Goal: Check status: Check status

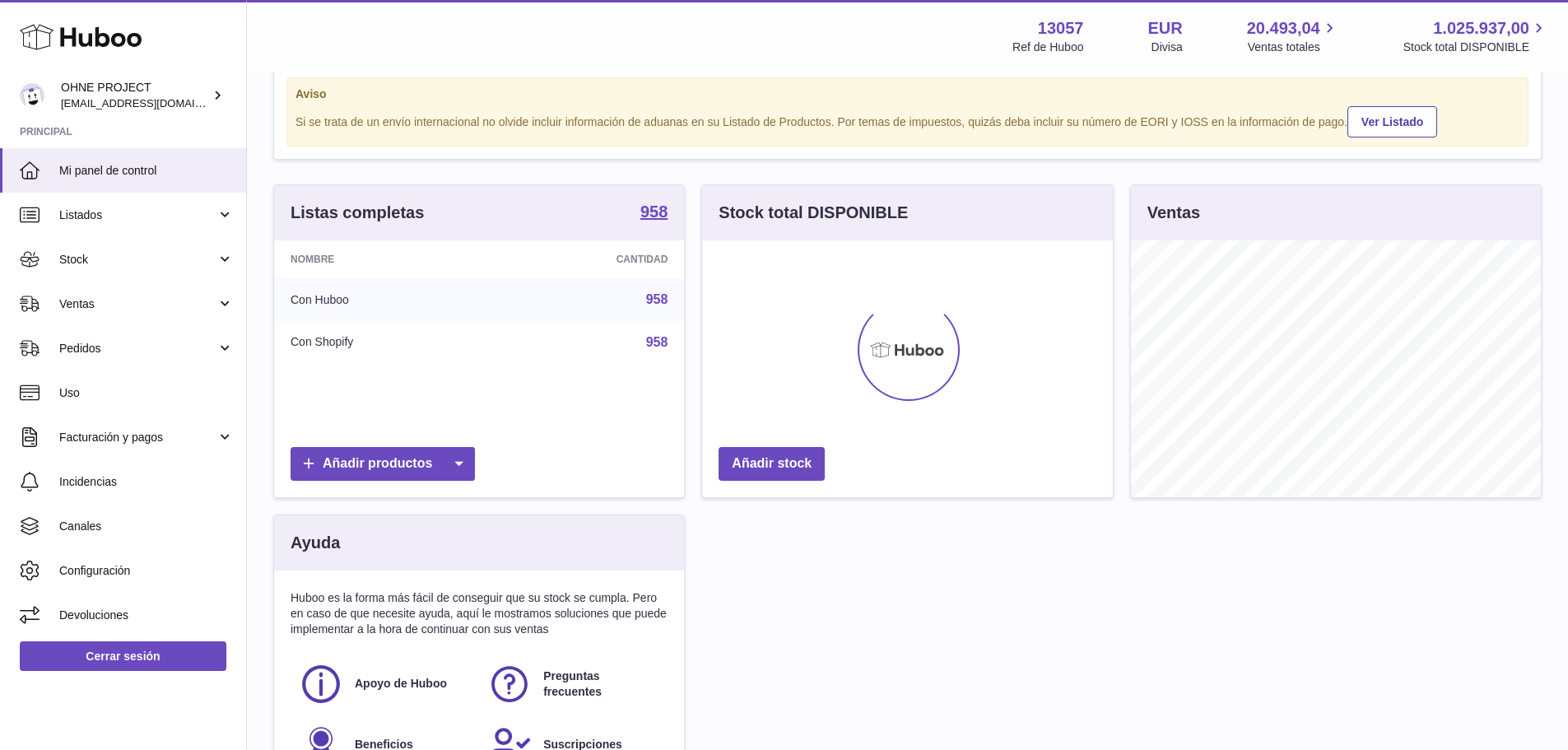
scroll to position [83, 0]
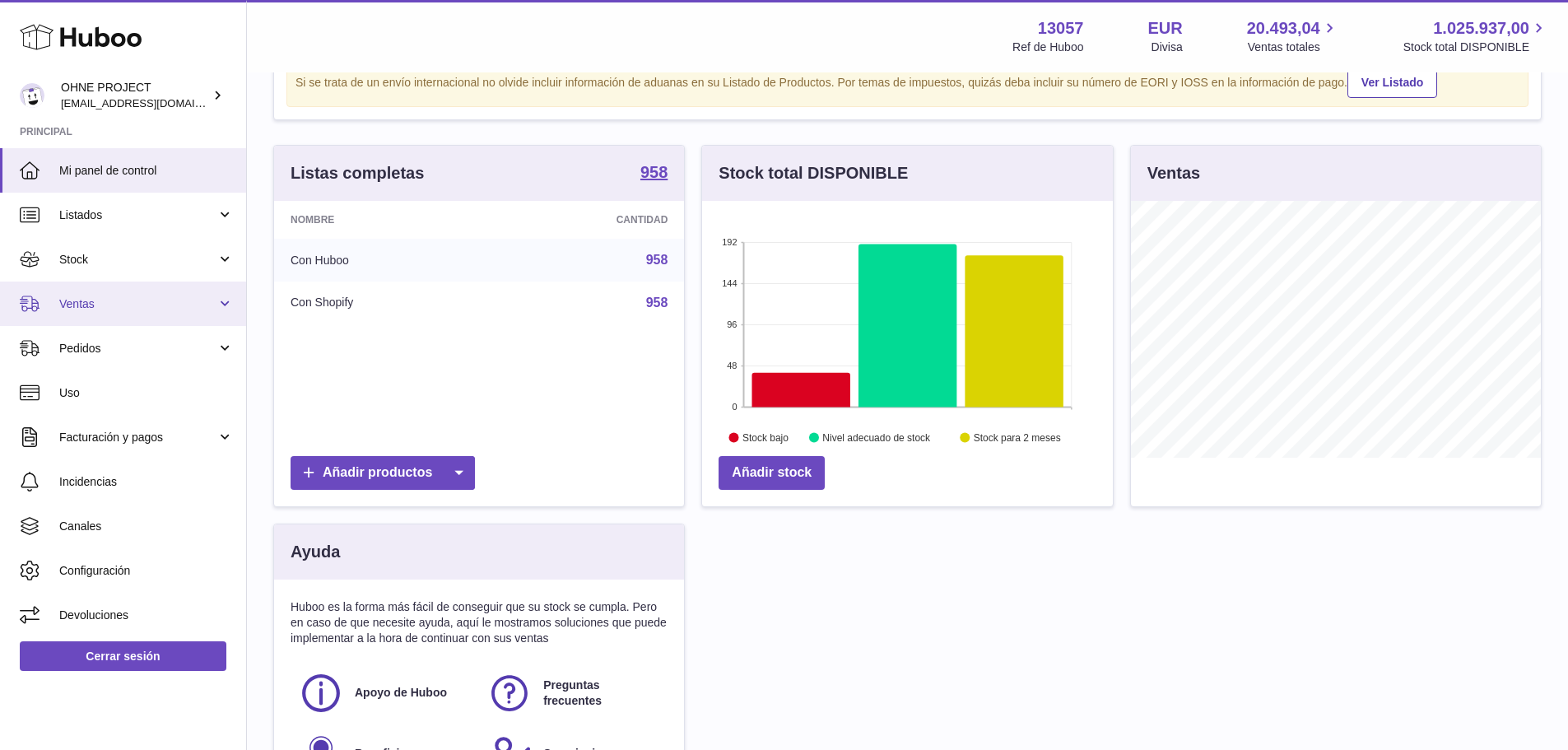
click at [131, 308] on span "Ventas" at bounding box center [137, 304] width 157 height 16
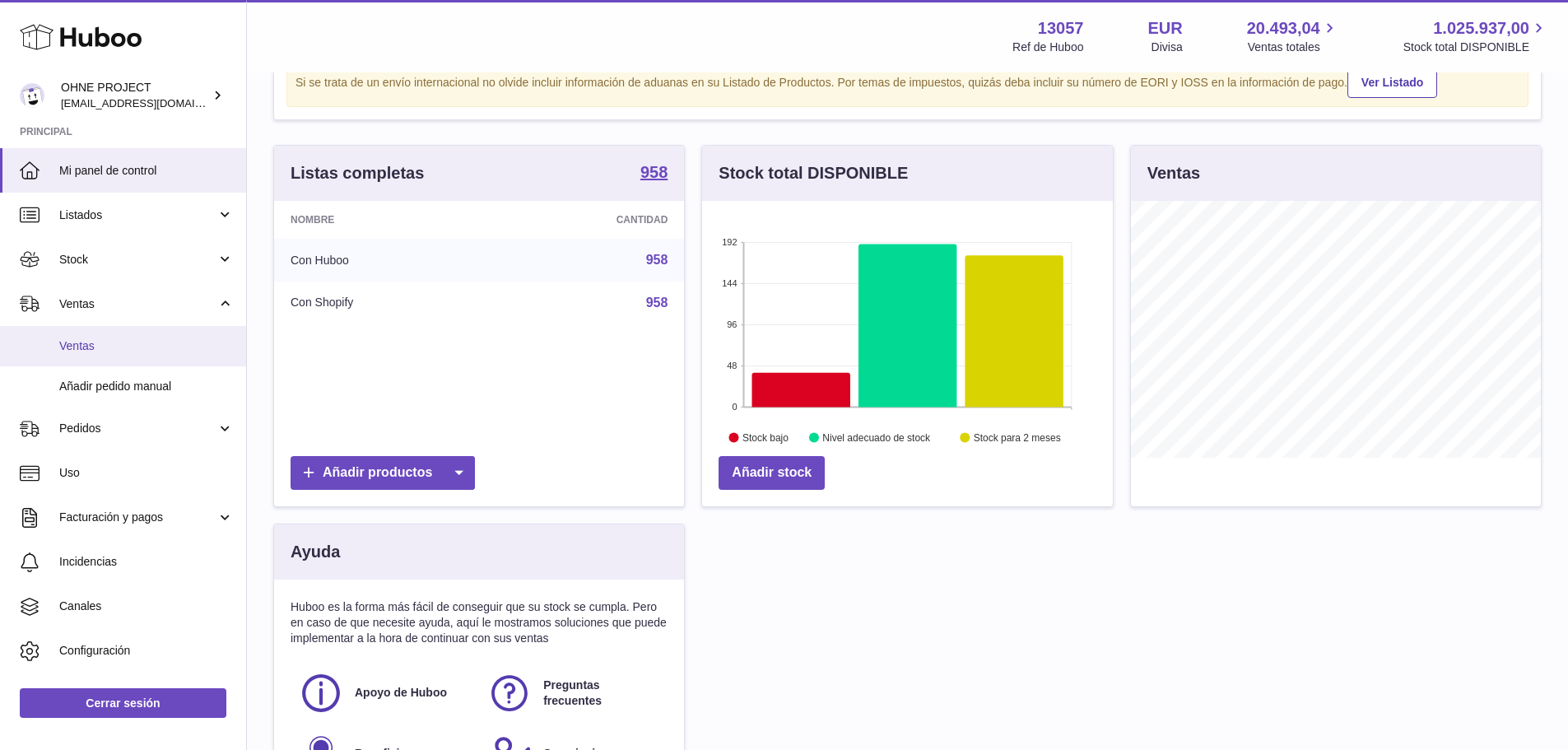
click at [114, 348] on span "Ventas" at bounding box center [146, 346] width 175 height 16
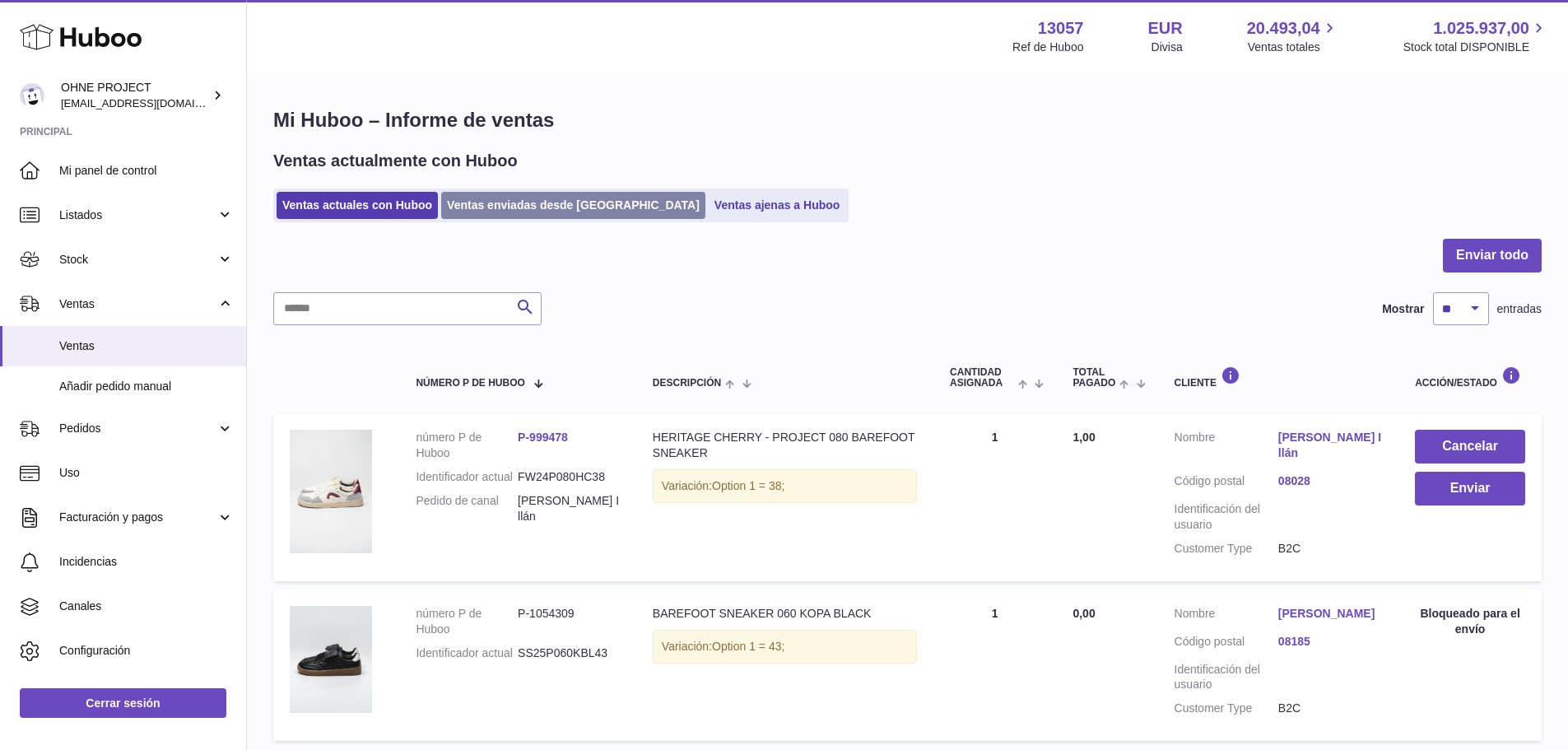
click at [529, 204] on link "Ventas enviadas desde Huboo" at bounding box center [573, 205] width 264 height 27
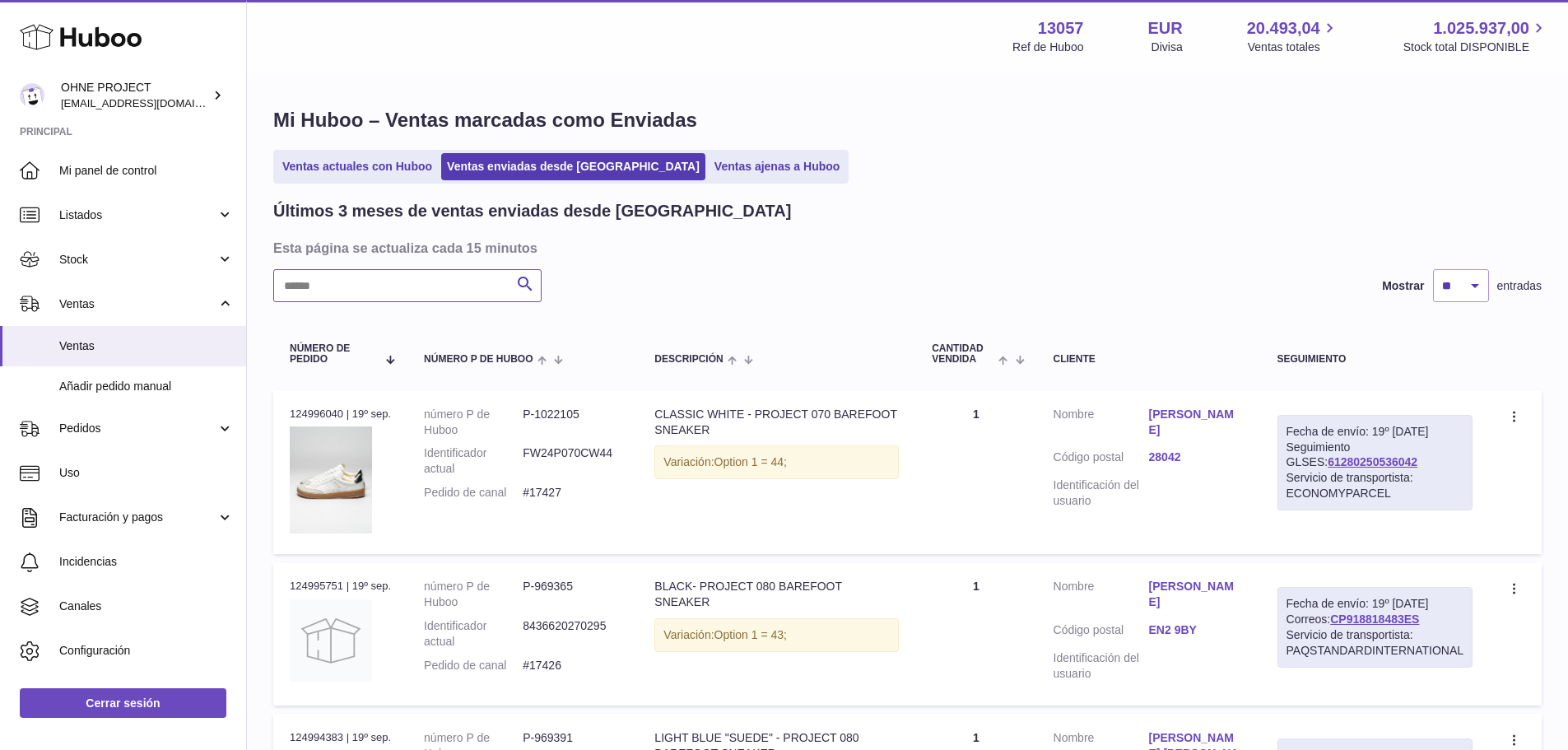
click at [426, 280] on input "text" at bounding box center [407, 286] width 268 height 33
paste input "**********"
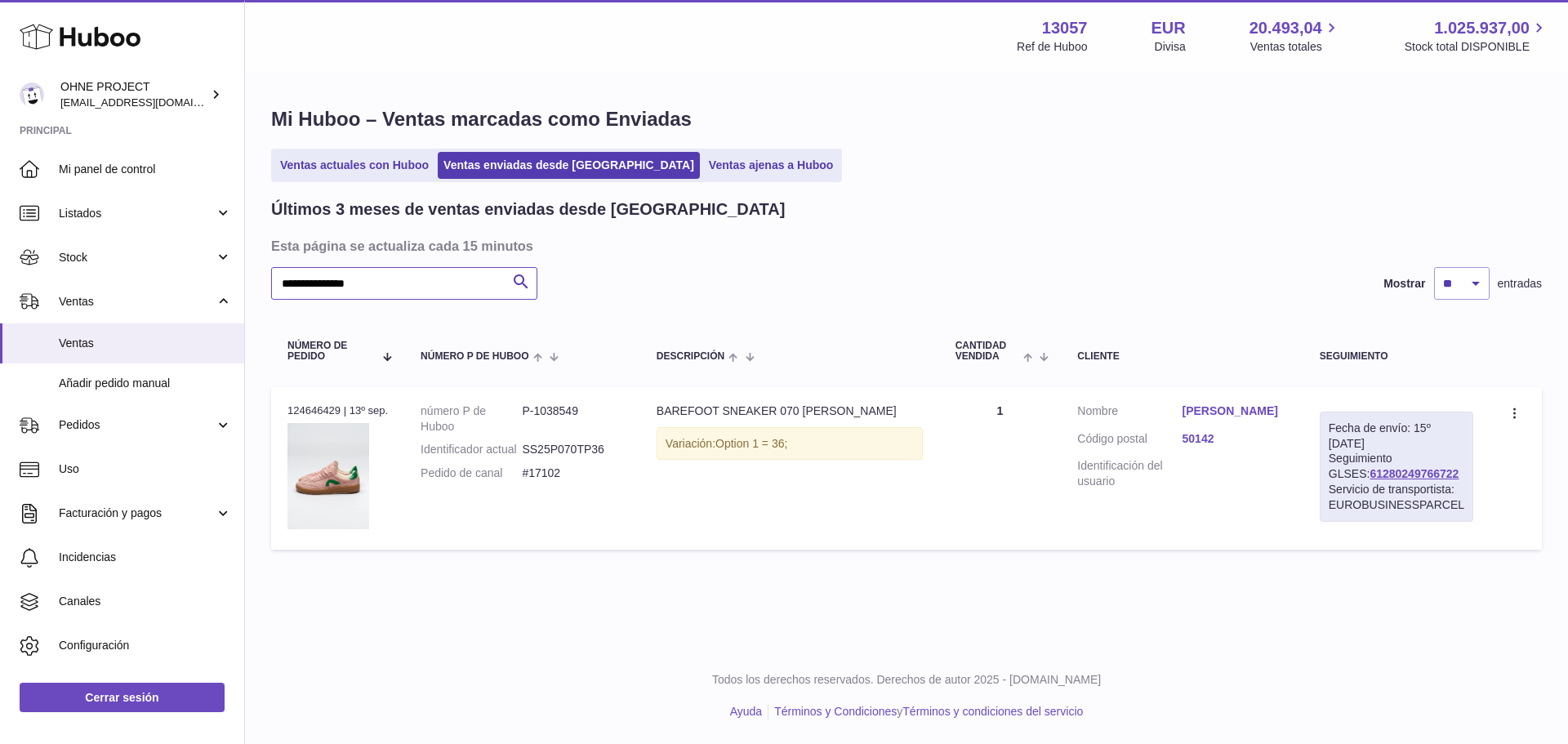
type input "**********"
click at [1231, 416] on link "Aytana Castillo" at bounding box center [1234, 411] width 104 height 16
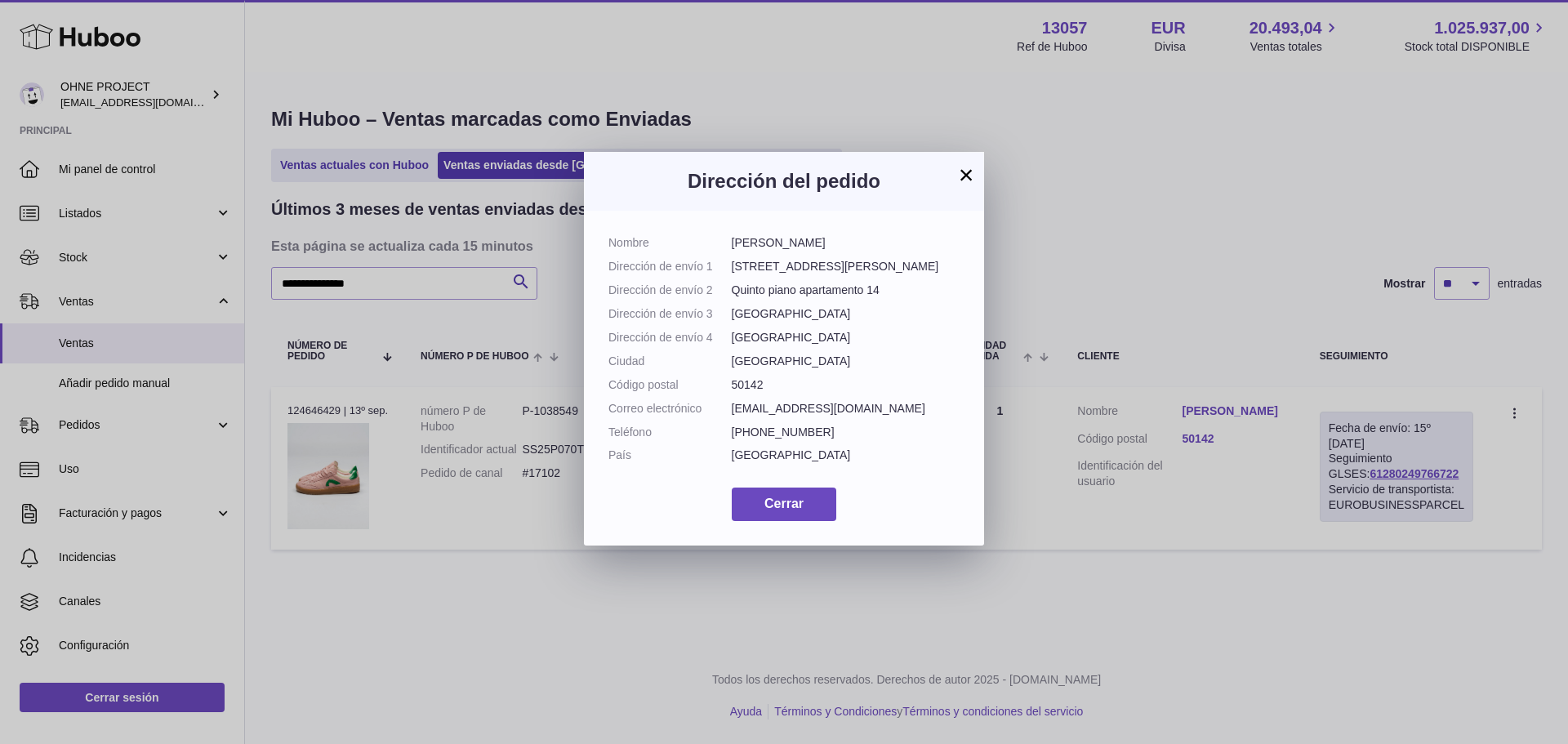
click at [966, 170] on button "×" at bounding box center [966, 174] width 20 height 20
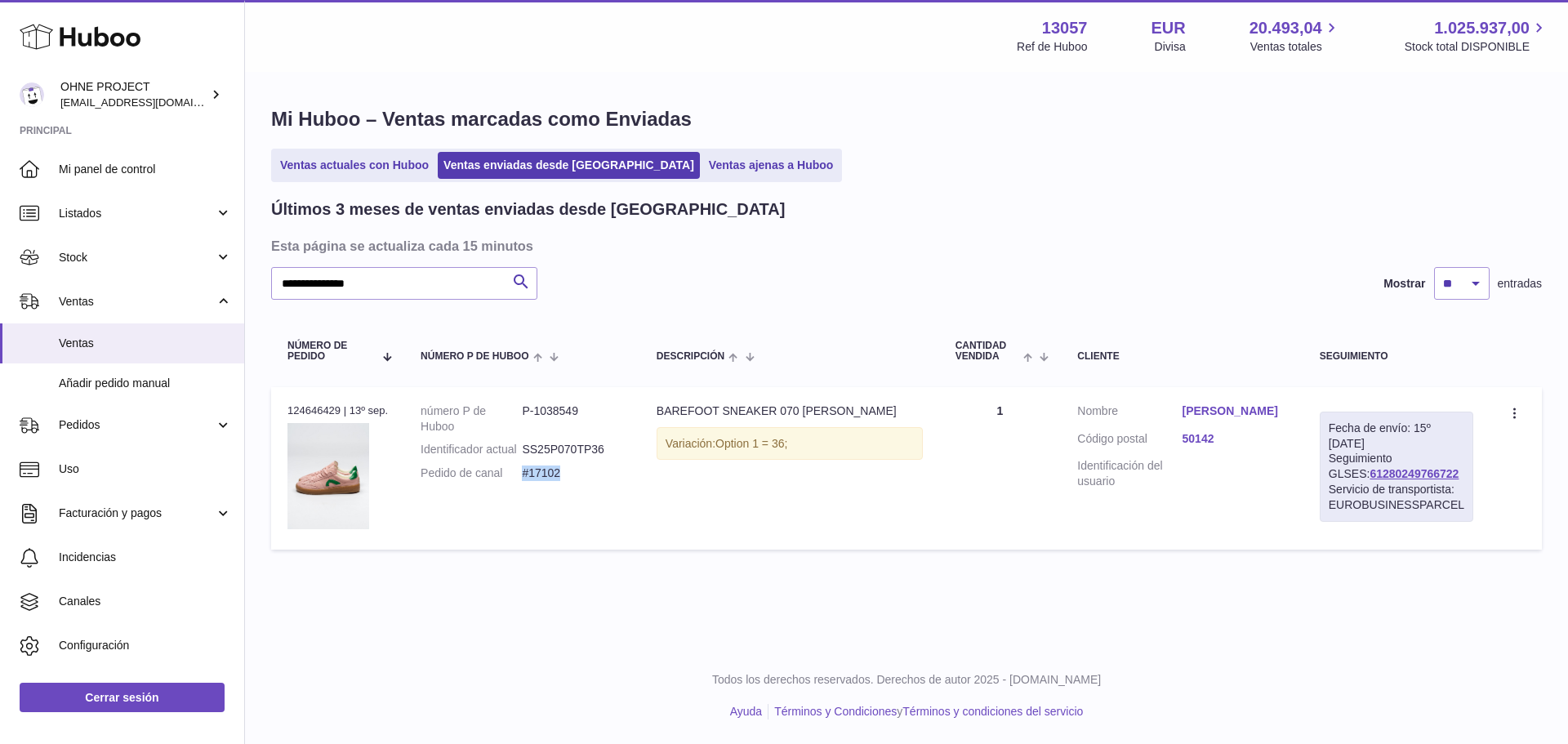
drag, startPoint x: 567, startPoint y: 489, endPoint x: 527, endPoint y: 490, distance: 40.0
click at [527, 481] on dd "#17102" at bounding box center [572, 473] width 101 height 16
copy dd "#17102"
drag, startPoint x: 1450, startPoint y: 476, endPoint x: 1339, endPoint y: 476, distance: 111.0
click at [1339, 476] on div "Fecha de envío: 15º sep. 2025 Seguimiento GLSES: 61280249766722 Servicio de tra…" at bounding box center [1396, 467] width 153 height 110
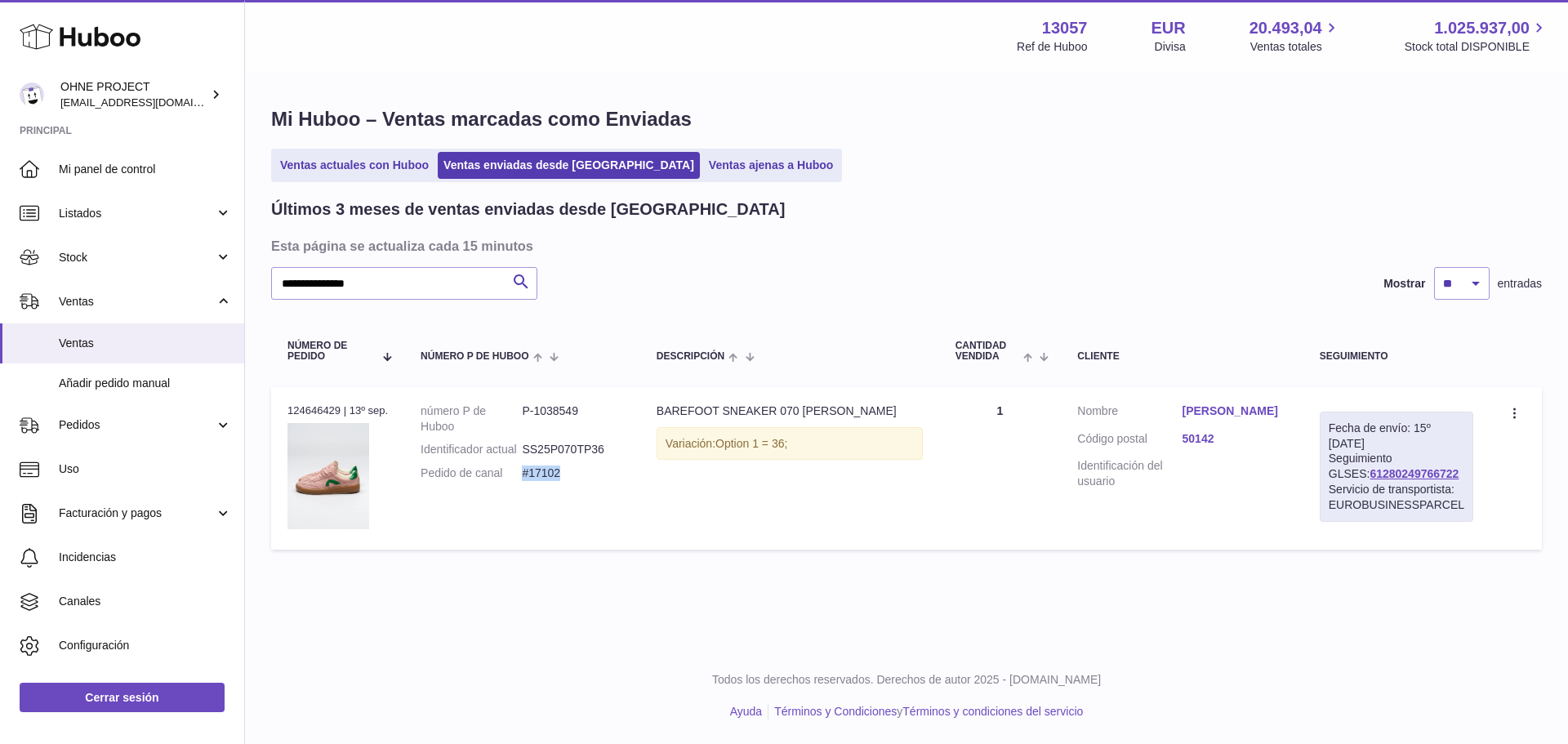
copy link "61280249766722"
drag, startPoint x: 569, startPoint y: 487, endPoint x: 526, endPoint y: 485, distance: 43.0
click at [526, 481] on dd "#17102" at bounding box center [572, 473] width 101 height 16
copy dd "#17102"
click at [1217, 408] on link "Aytana Castillo" at bounding box center [1234, 411] width 104 height 16
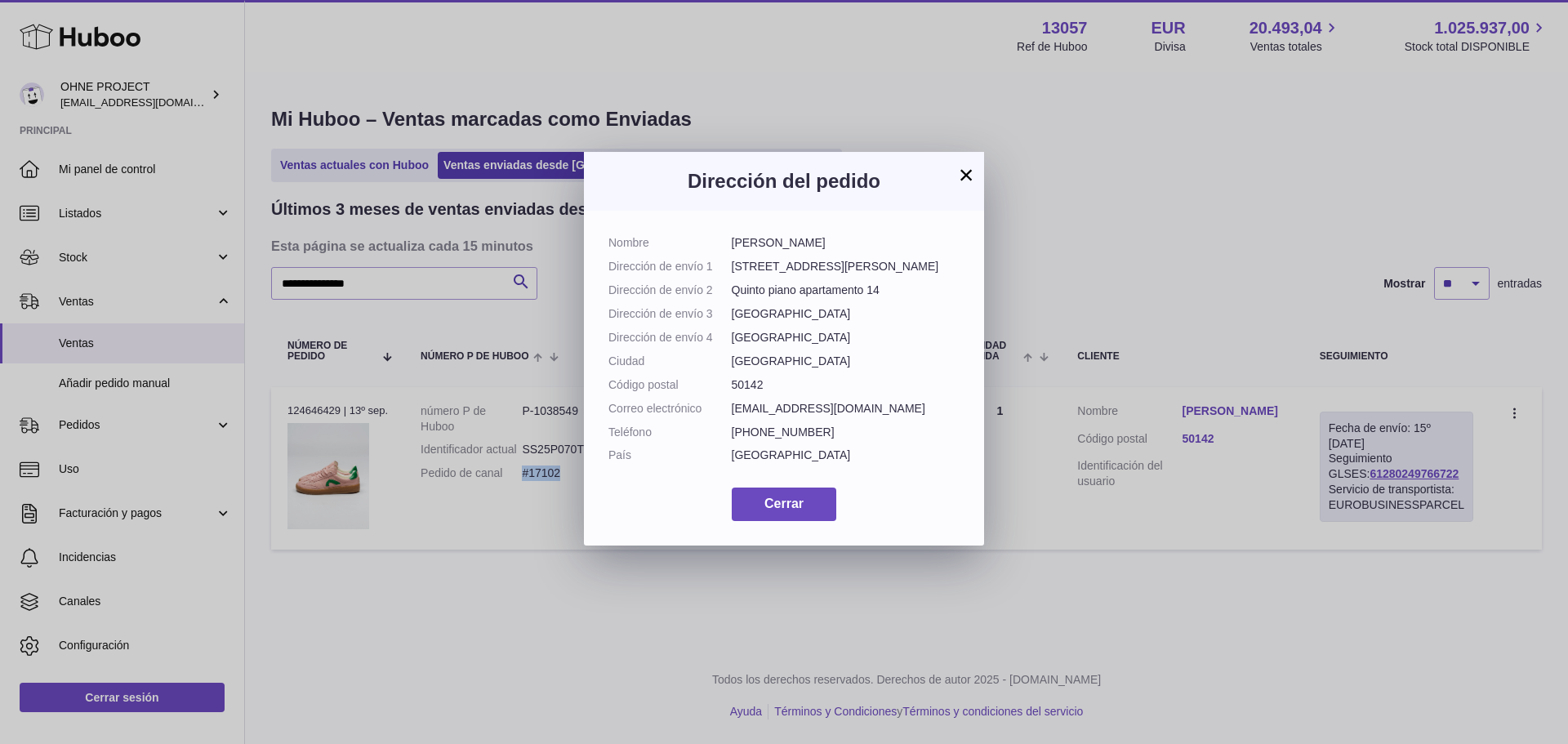
drag, startPoint x: 815, startPoint y: 242, endPoint x: 724, endPoint y: 245, distance: 91.0
click at [724, 245] on dl "Nombre Aytana Castillo Dirección de envío 1 Via Antonio Canova 72 Dirección de …" at bounding box center [784, 353] width 351 height 236
copy dl "Aytana Castillo"
